Goal: Download file/media

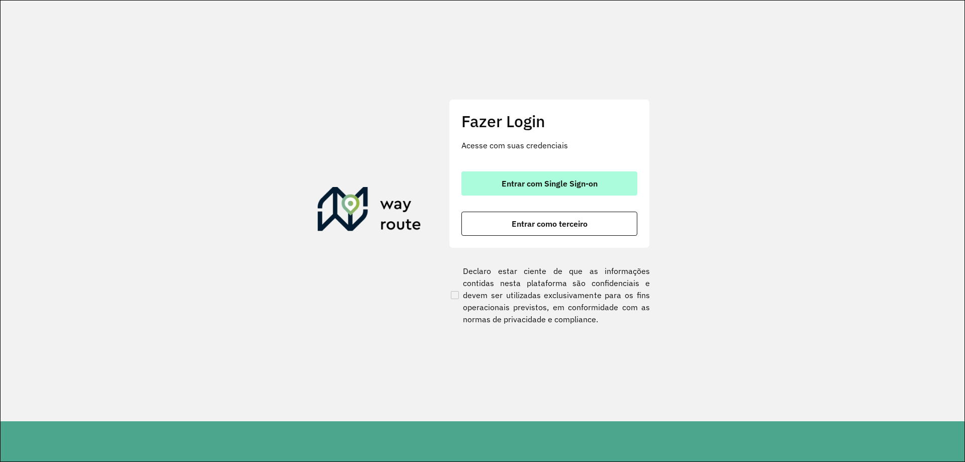
click at [571, 178] on button "Entrar com Single Sign-on" at bounding box center [549, 183] width 176 height 24
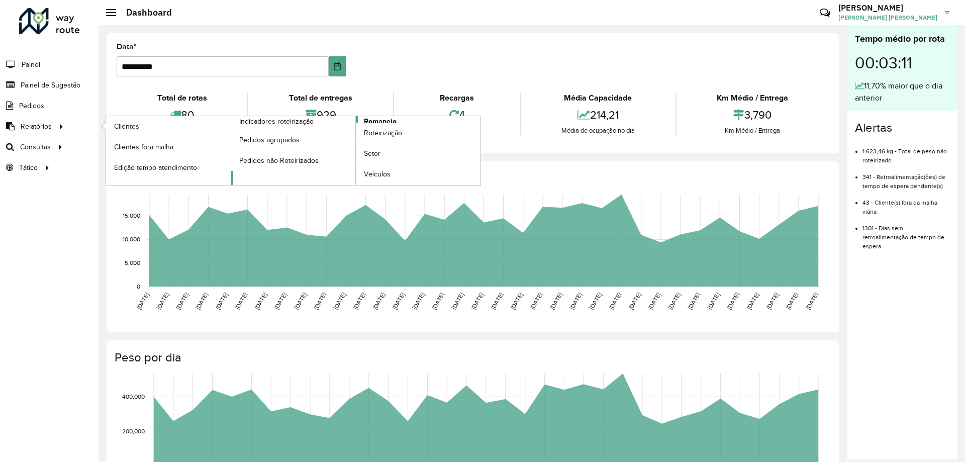
click at [389, 119] on span "Romaneio" at bounding box center [380, 121] width 33 height 11
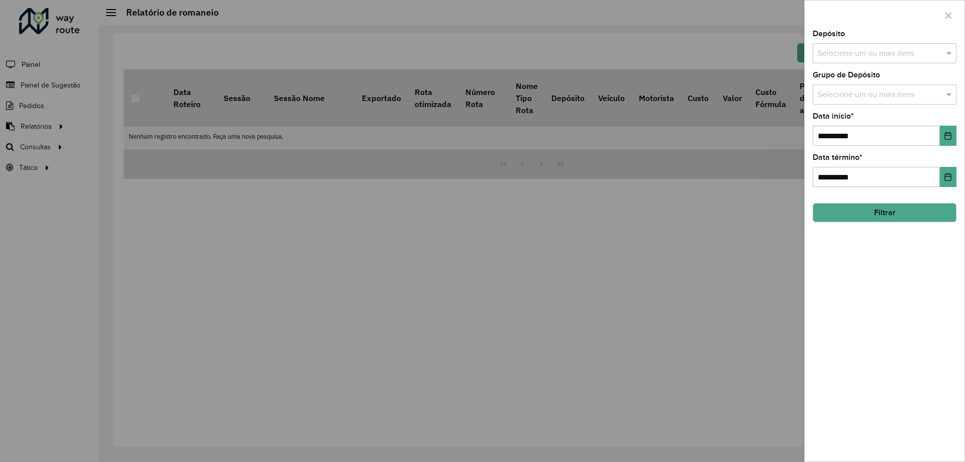
click at [856, 55] on input "text" at bounding box center [879, 54] width 129 height 12
click at [853, 100] on div "CDD Contagem" at bounding box center [884, 103] width 143 height 17
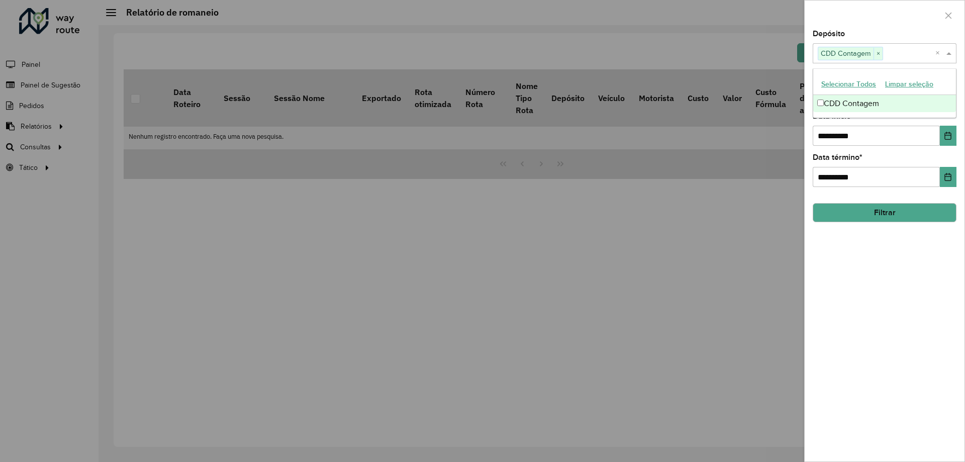
click at [881, 303] on div "**********" at bounding box center [884, 245] width 160 height 431
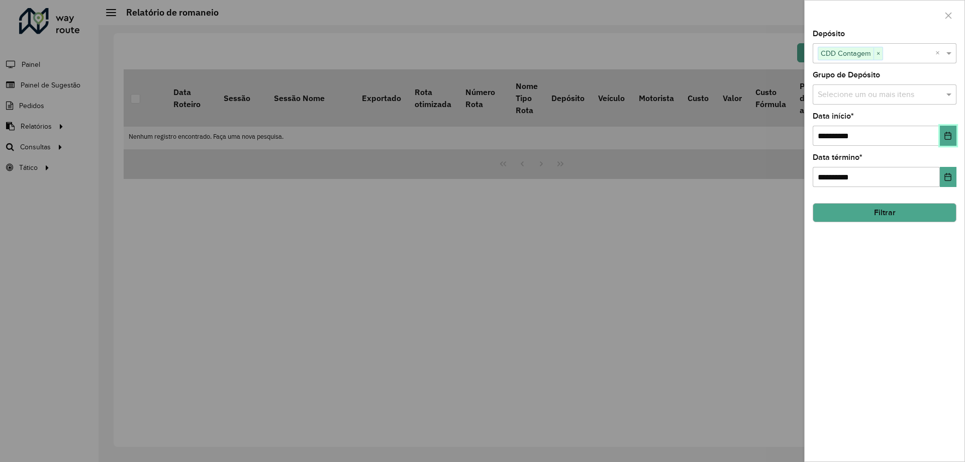
click at [946, 136] on icon "Choose Date" at bounding box center [948, 136] width 8 height 8
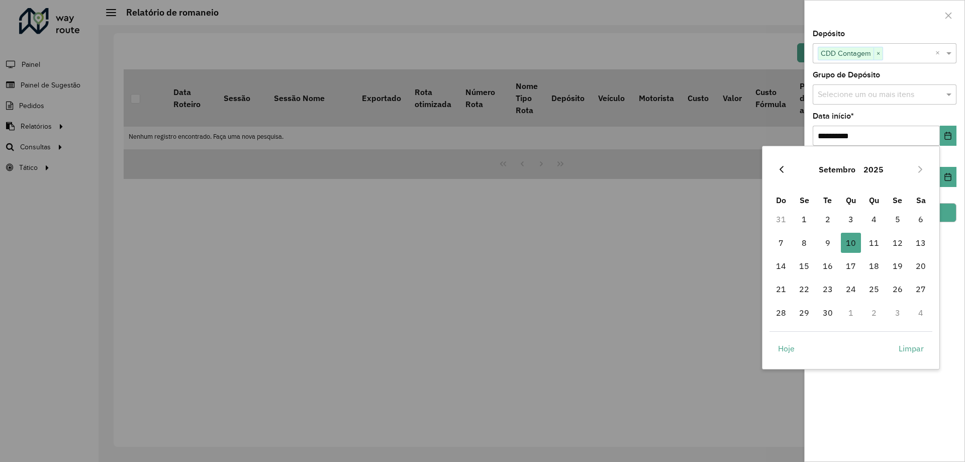
click at [782, 172] on icon "Previous Month" at bounding box center [781, 169] width 4 height 7
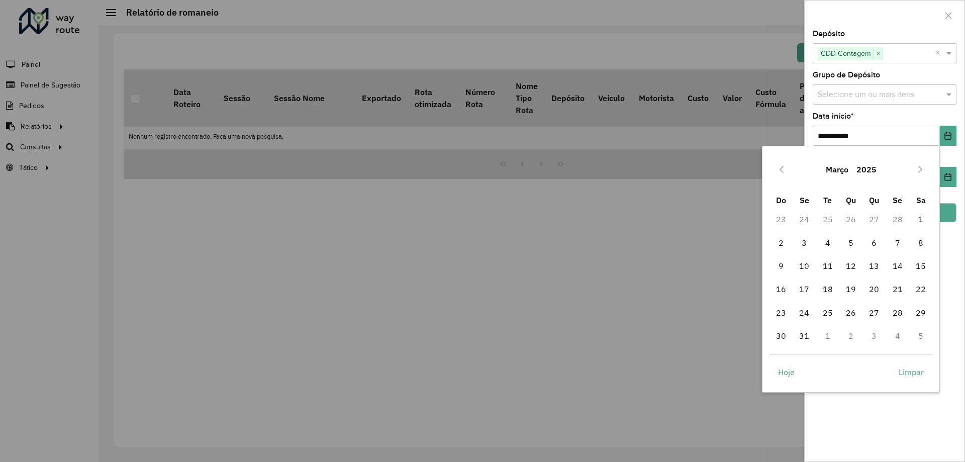
click at [782, 172] on icon "Previous Month" at bounding box center [781, 169] width 4 height 7
click at [850, 218] on span "1" at bounding box center [851, 219] width 20 height 20
type input "**********"
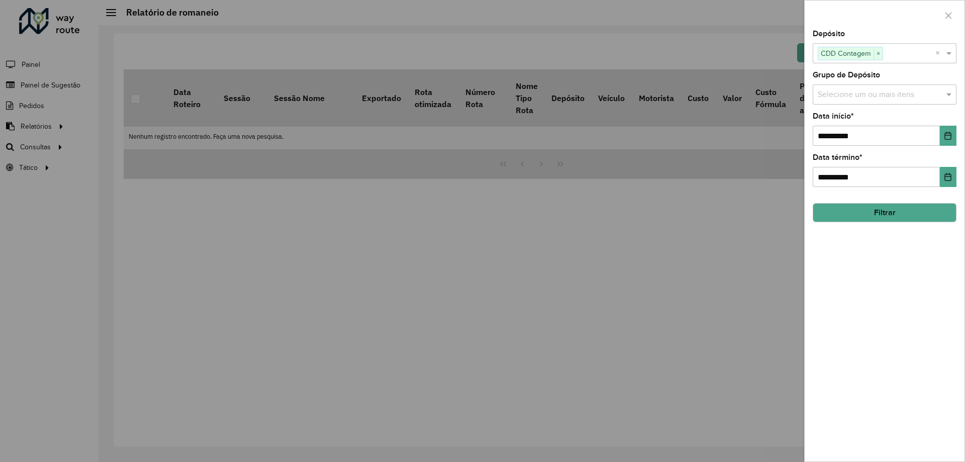
click at [873, 210] on button "Filtrar" at bounding box center [884, 212] width 144 height 19
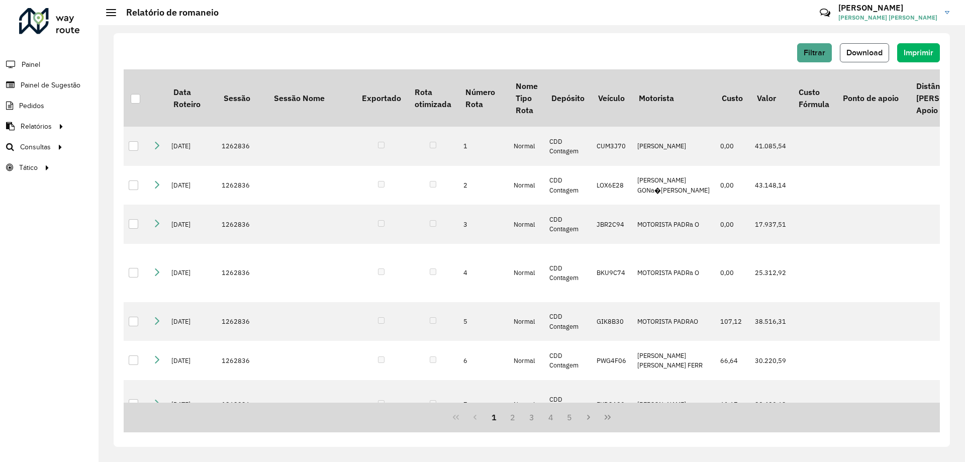
click at [866, 52] on span "Download" at bounding box center [864, 52] width 36 height 9
drag, startPoint x: 752, startPoint y: 40, endPoint x: 852, endPoint y: 3, distance: 106.7
click at [761, 40] on div "Filtrar Download Imprimir Data Roteiro Sessão Sessão Nome Exportado Rota otimiz…" at bounding box center [532, 239] width 836 height 413
click at [659, 44] on div "Filtrar Download Imprimir" at bounding box center [532, 52] width 816 height 19
click at [861, 58] on button "Download" at bounding box center [864, 52] width 49 height 19
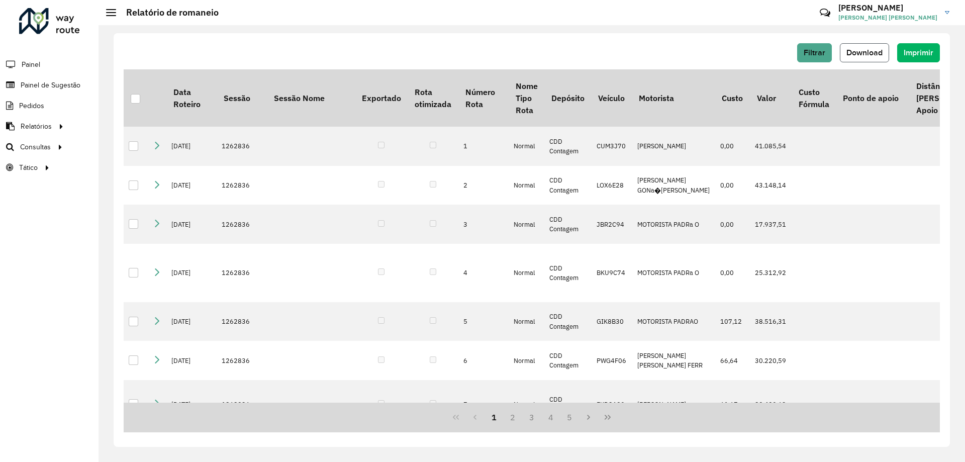
click at [879, 48] on button "Download" at bounding box center [864, 52] width 49 height 19
